Goal: Check status: Check status

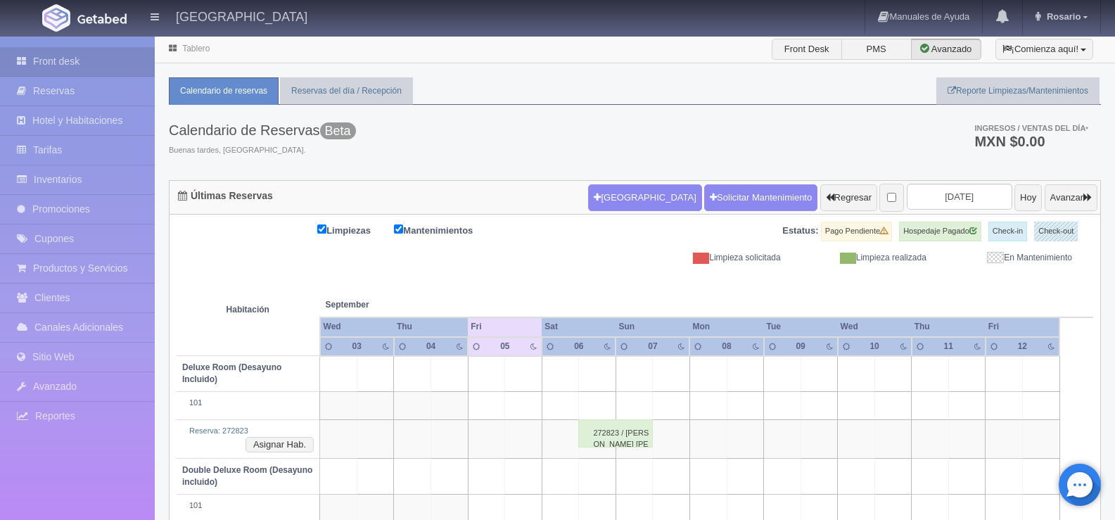
scroll to position [141, 0]
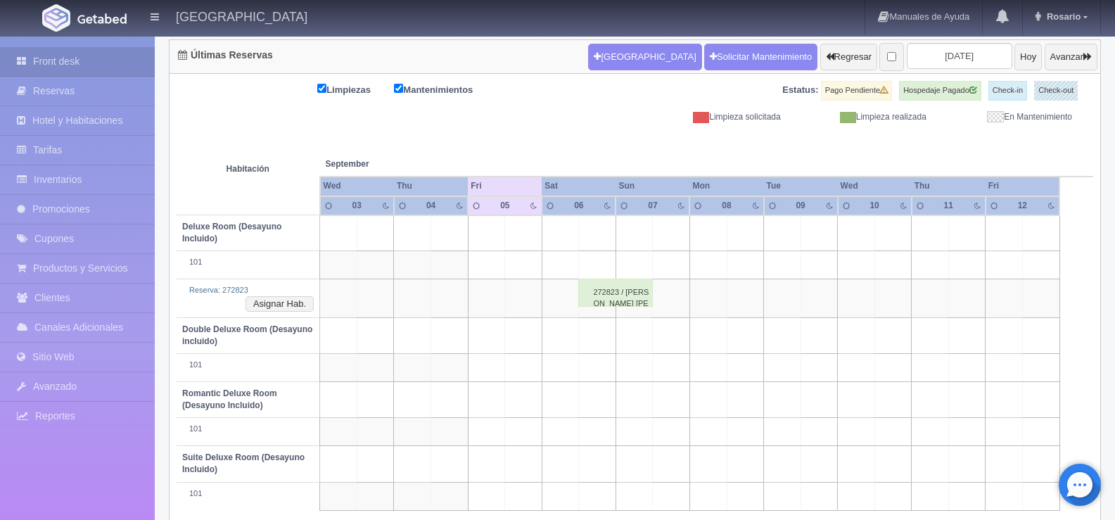
click at [634, 295] on div "272823 / [PERSON_NAME] [PERSON_NAME]" at bounding box center [615, 293] width 75 height 28
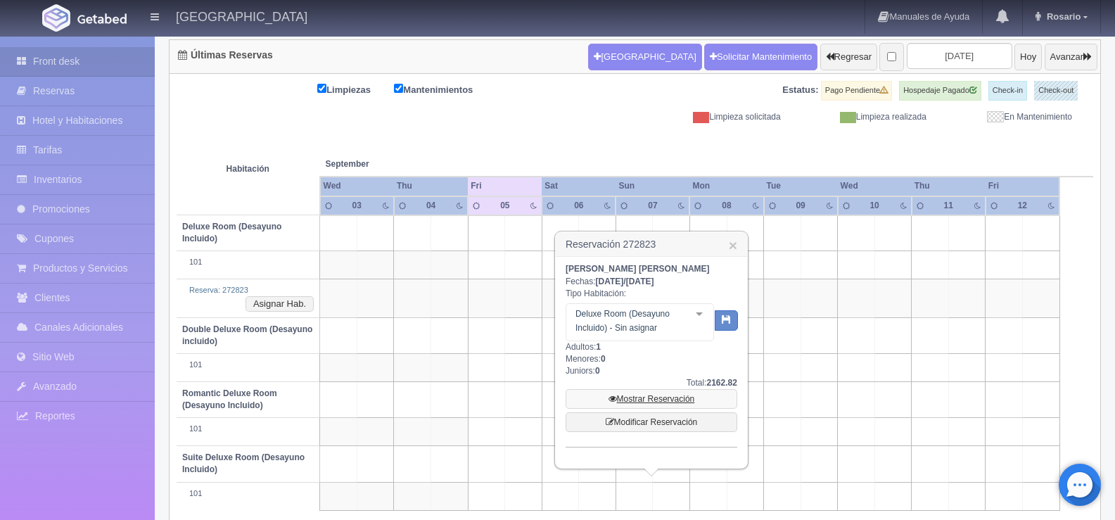
click at [654, 405] on link "Mostrar Reservación" at bounding box center [652, 399] width 172 height 20
click at [654, 396] on link "Mostrar Reservación" at bounding box center [652, 399] width 172 height 20
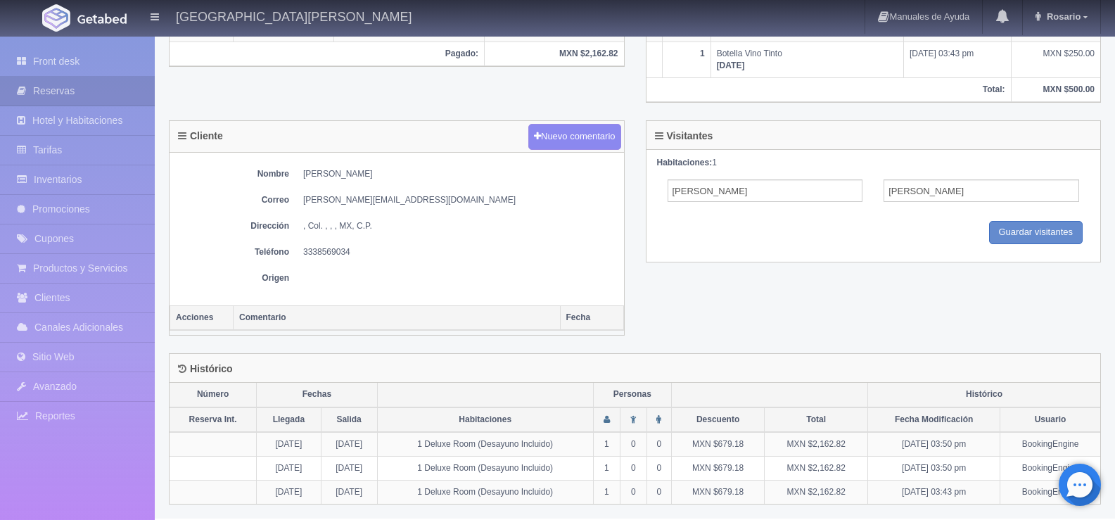
scroll to position [419, 0]
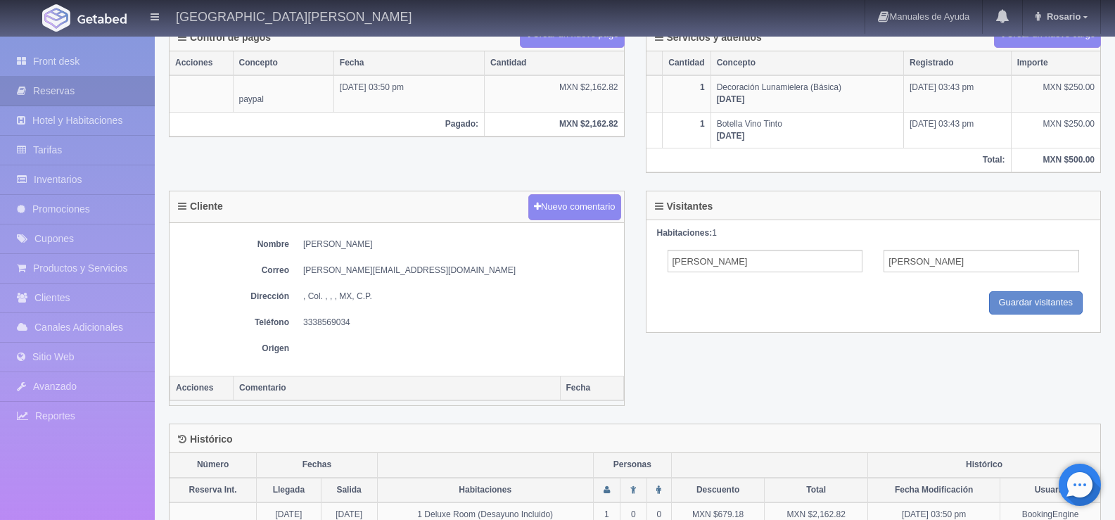
click at [69, 488] on div "Front desk Reservas Hotel y Habitaciones Tarifas Inventarios Promociones Cupone…" at bounding box center [77, 297] width 155 height 520
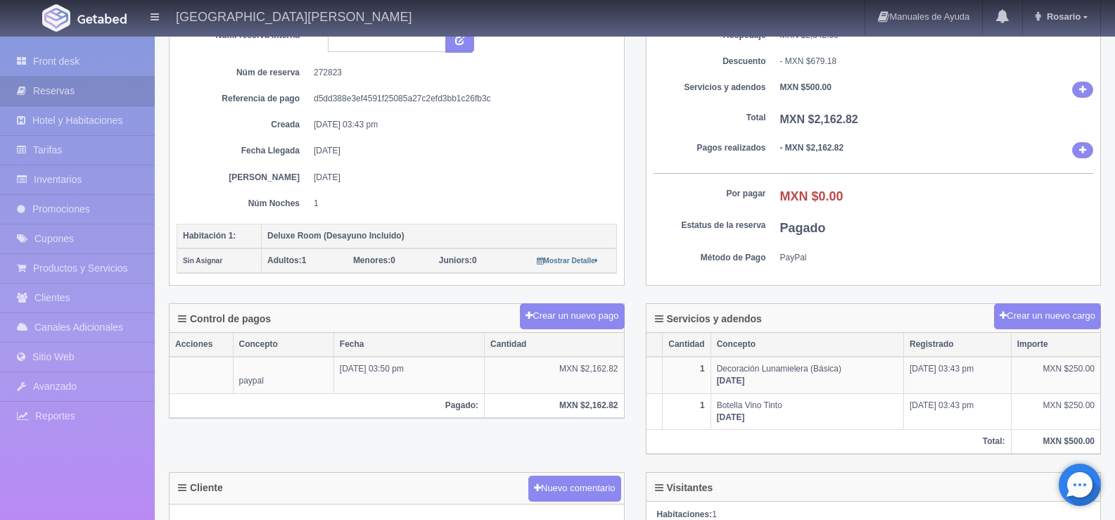
scroll to position [0, 0]
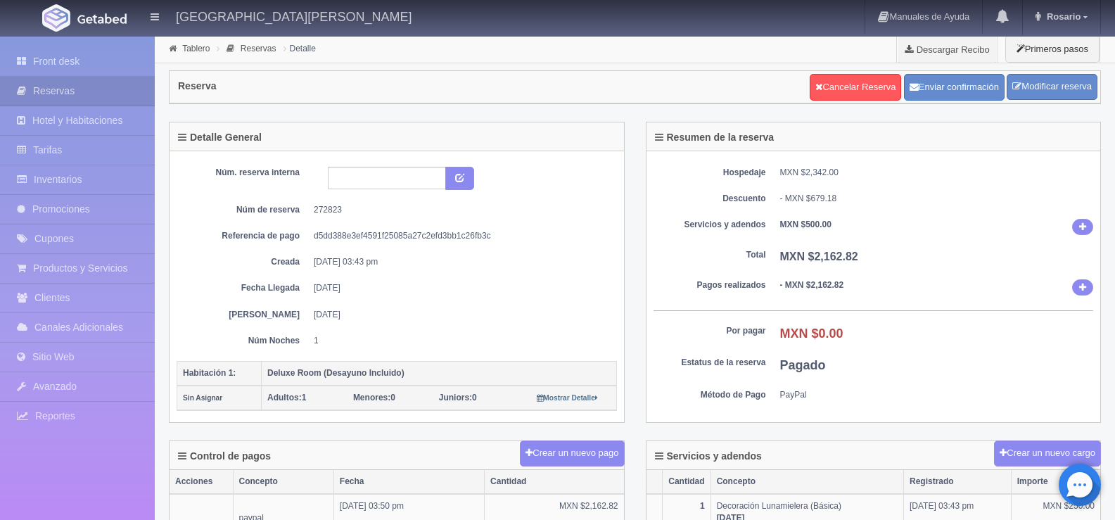
click at [68, 483] on div "Front desk Reservas Hotel y Habitaciones Tarifas Inventarios Promociones Cupone…" at bounding box center [77, 297] width 155 height 520
click at [353, 179] on input "text" at bounding box center [387, 178] width 118 height 23
type input "13499"
click at [459, 182] on button "submit" at bounding box center [459, 179] width 29 height 24
